Goal: Find specific page/section: Find specific page/section

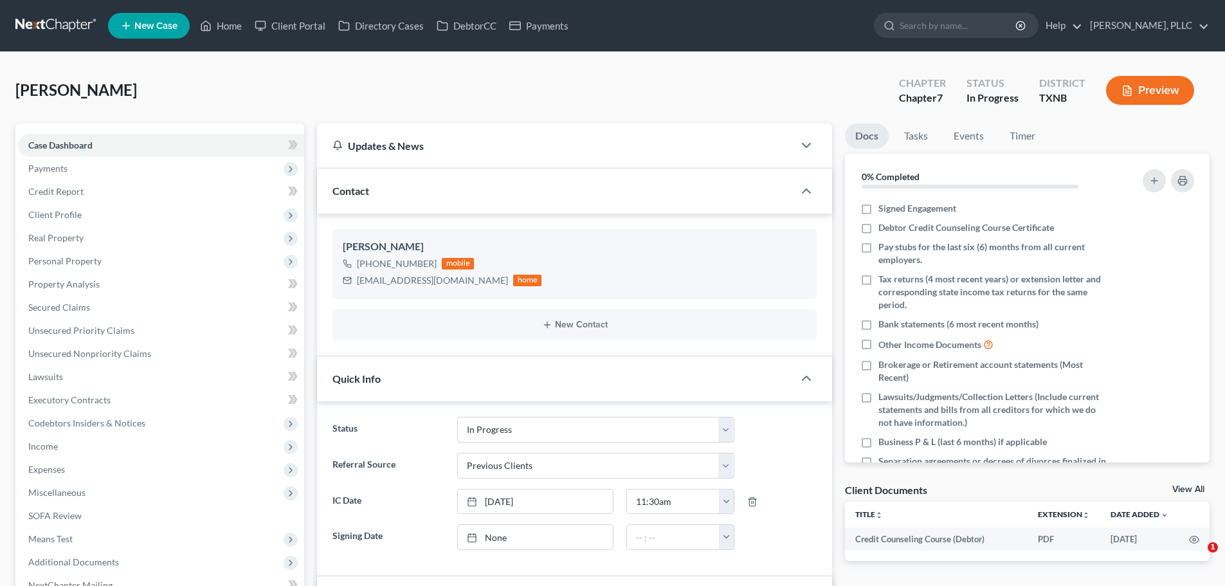
select select "13"
select select "1"
click at [228, 25] on link "Home" at bounding box center [221, 25] width 55 height 23
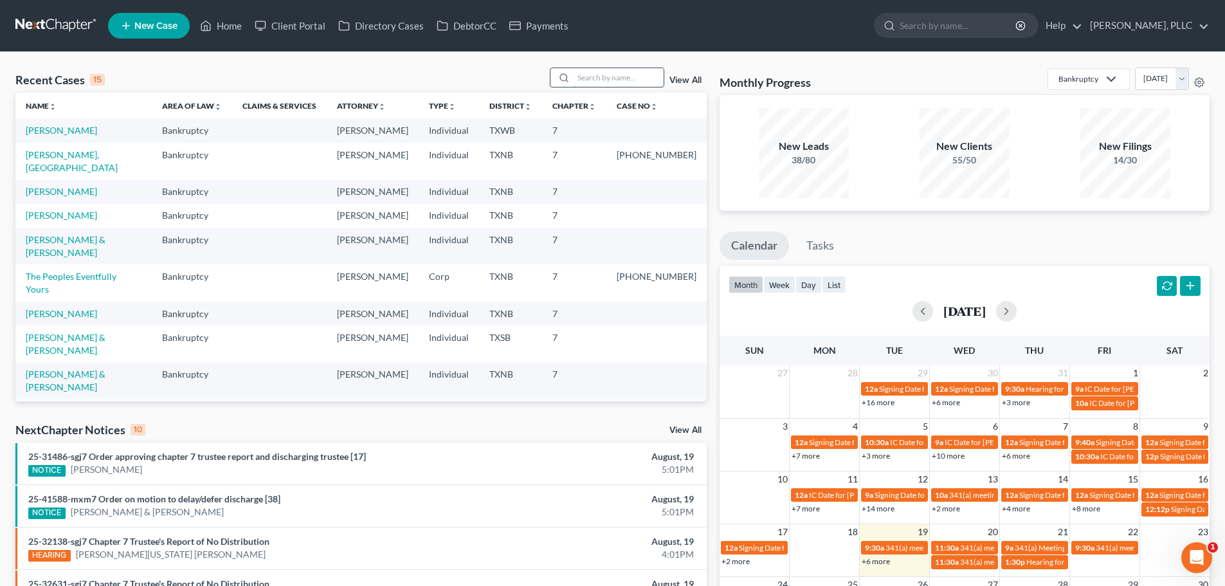
click at [599, 76] on input "search" at bounding box center [619, 77] width 90 height 19
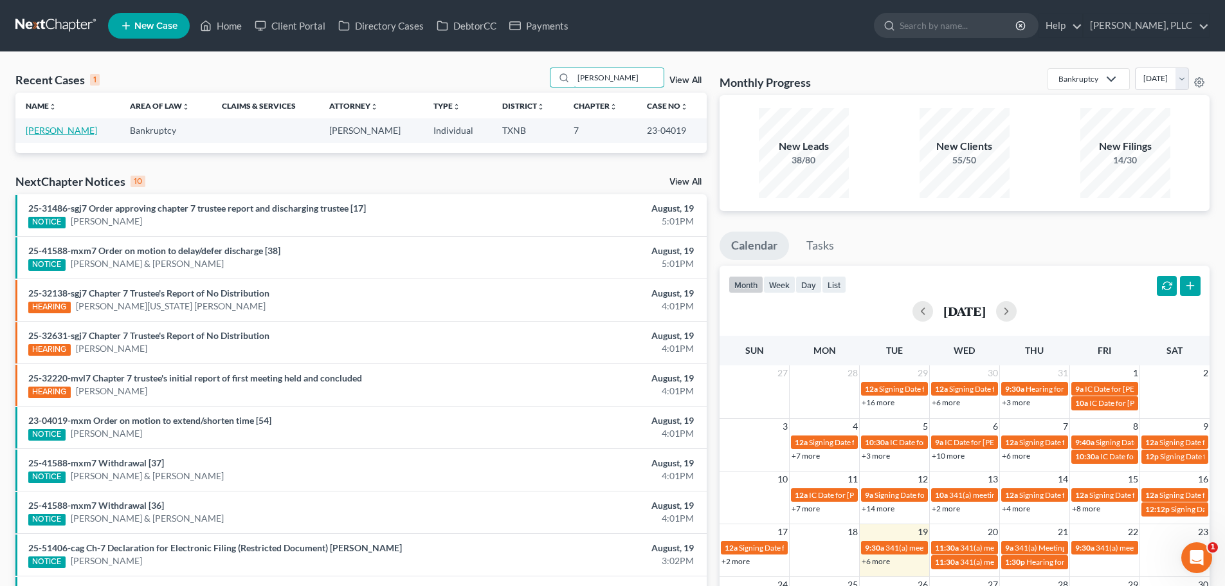
type input "[PERSON_NAME]"
click at [61, 130] on link "[PERSON_NAME]" at bounding box center [61, 130] width 71 height 11
select select "4"
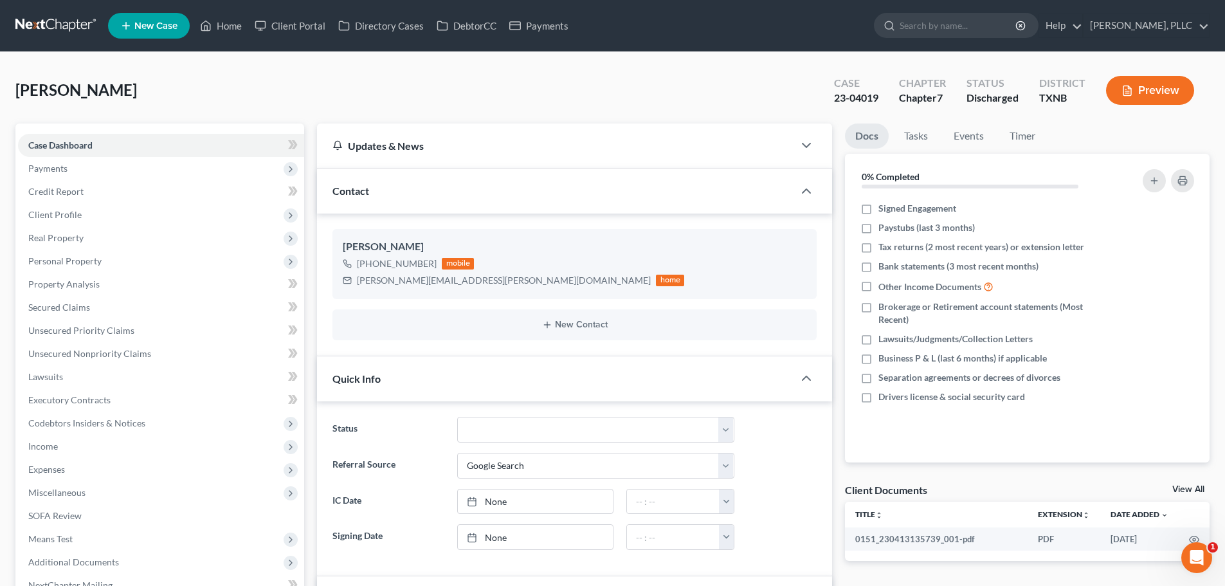
scroll to position [237, 0]
drag, startPoint x: 465, startPoint y: 284, endPoint x: 355, endPoint y: 289, distance: 110.1
click at [355, 289] on div "[PERSON_NAME] [PHONE_NUMBER] mobile [PERSON_NAME][EMAIL_ADDRESS][PERSON_NAME][D…" at bounding box center [574, 263] width 484 height 69
copy div "[PERSON_NAME][EMAIL_ADDRESS][PERSON_NAME][DOMAIN_NAME]"
